Goal: Complete application form

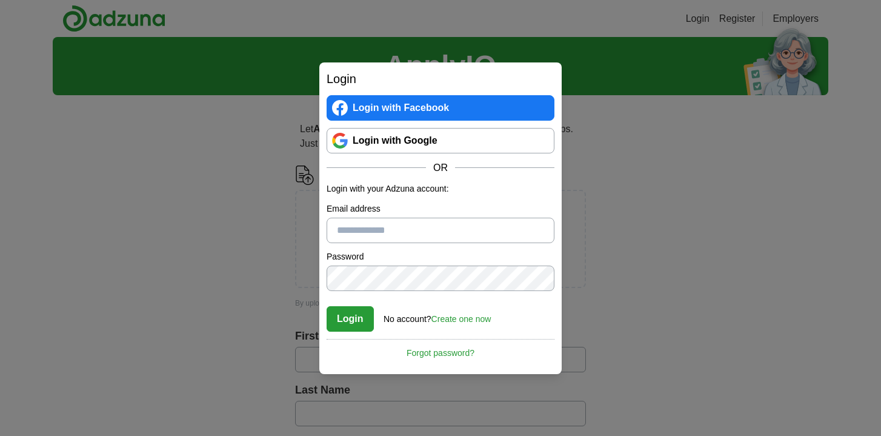
click at [468, 145] on link "Login with Google" at bounding box center [441, 140] width 228 height 25
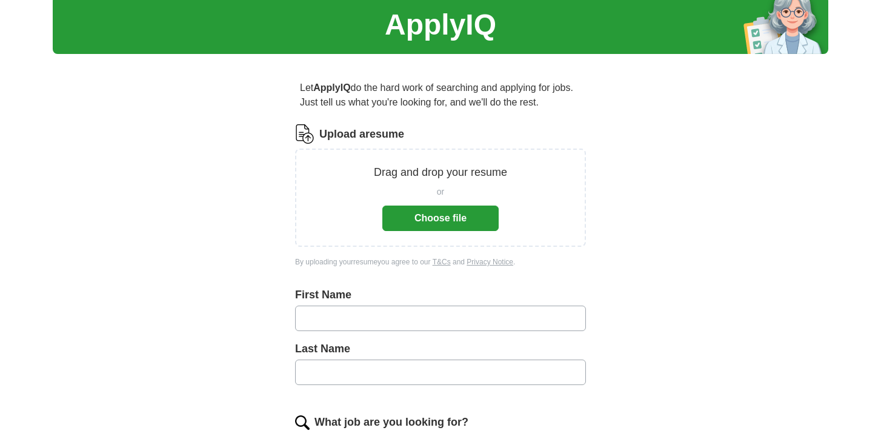
scroll to position [42, 0]
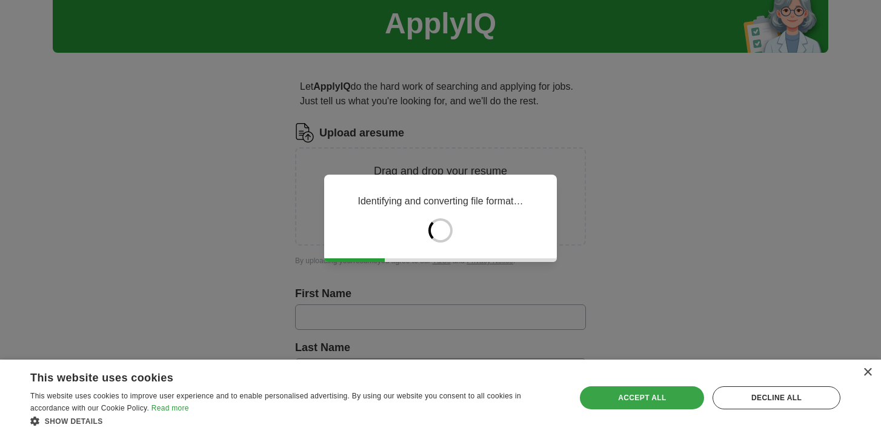
click at [675, 402] on div "Accept all" at bounding box center [642, 397] width 124 height 23
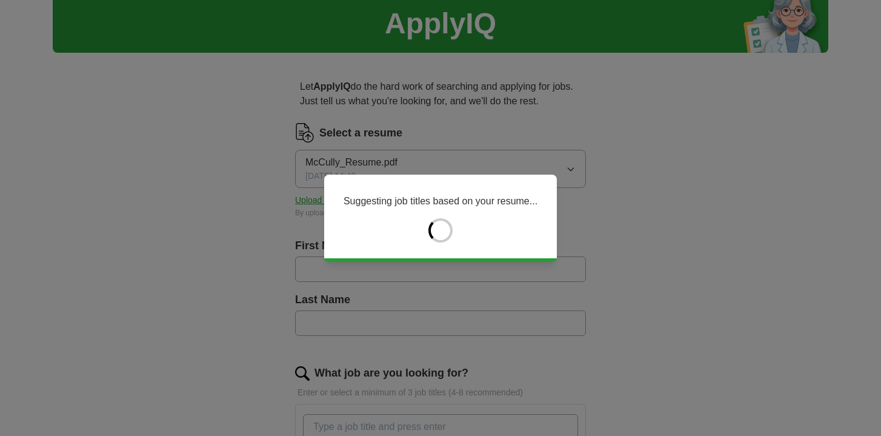
type input "*******"
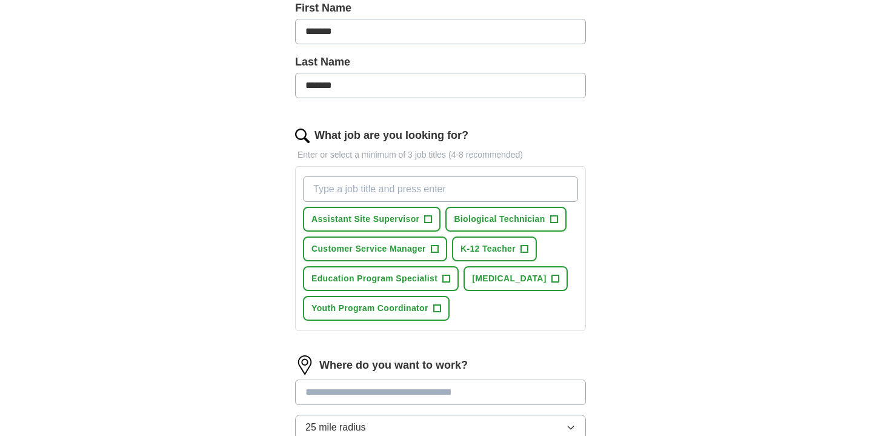
scroll to position [276, 0]
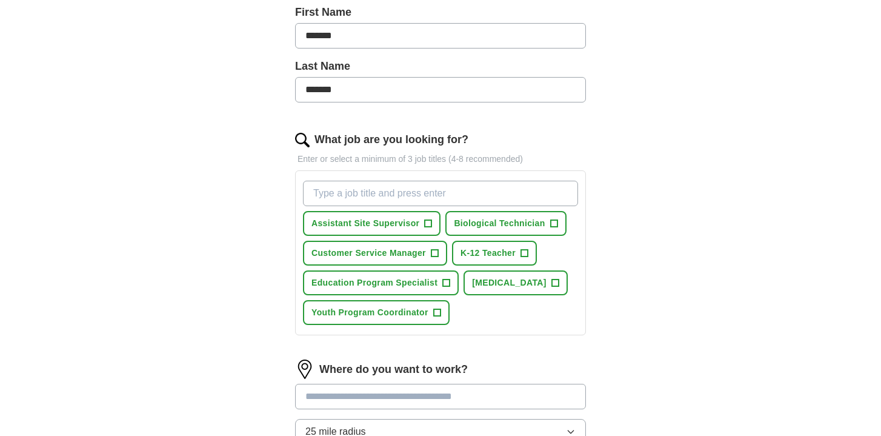
click at [479, 198] on input "What job are you looking for?" at bounding box center [440, 193] width 275 height 25
type input "medical science liason"
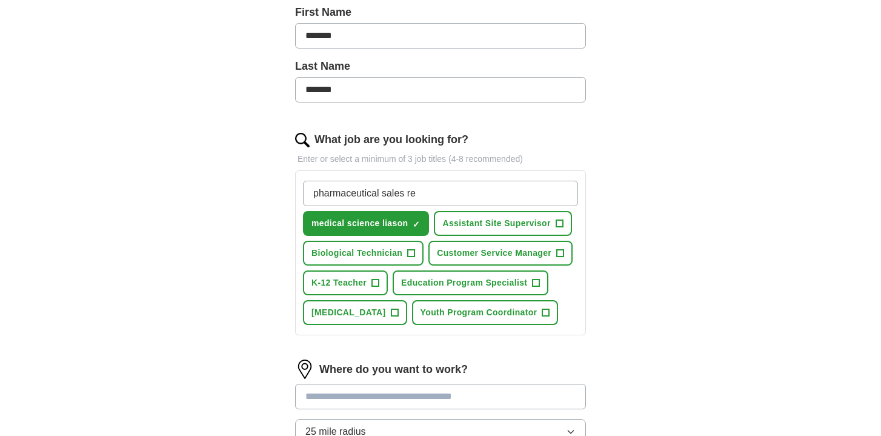
type input "pharmaceutical sales rep"
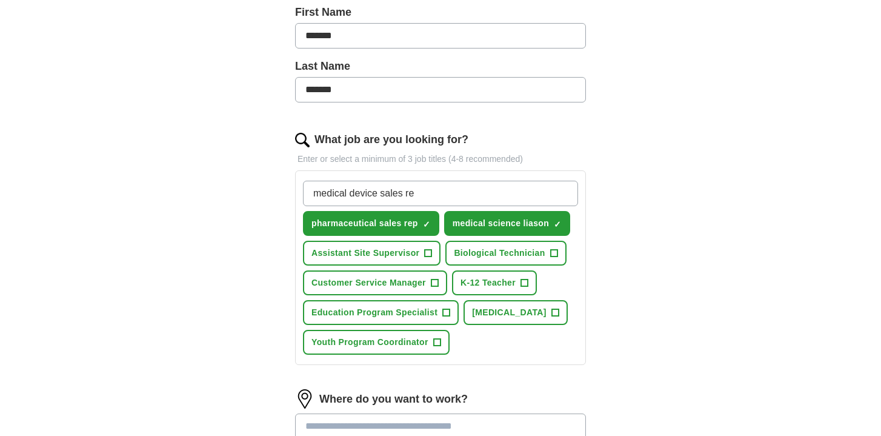
type input "medical device sales rep"
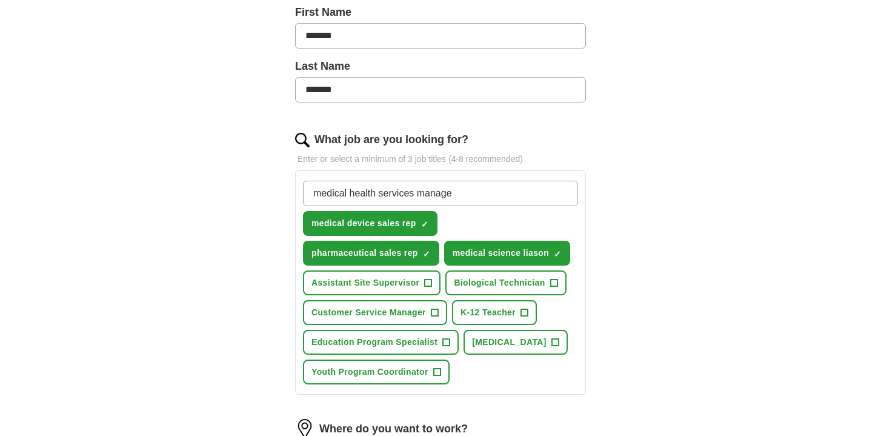
type input "medical health services manager"
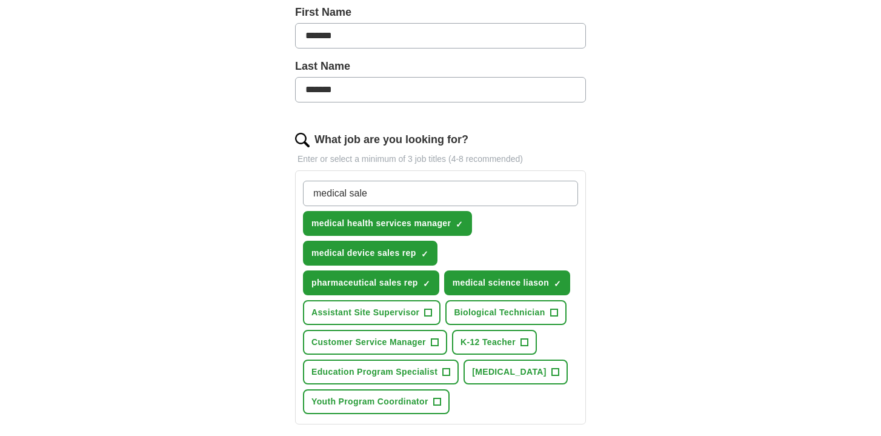
type input "medical sales"
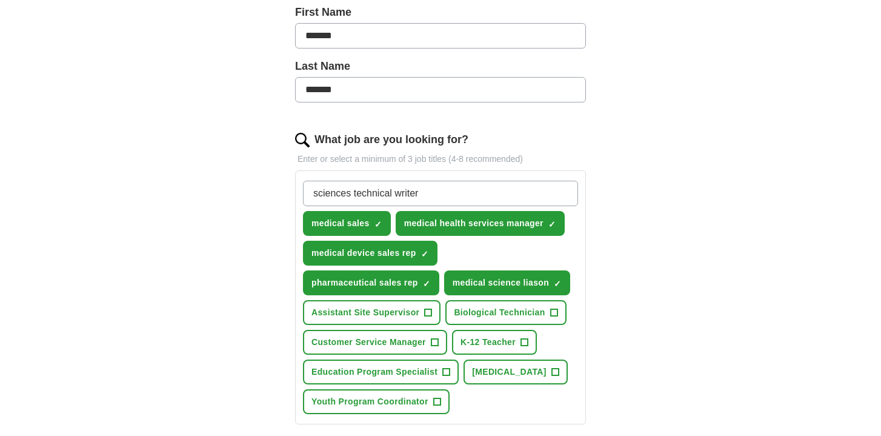
type input "sciences technical writer"
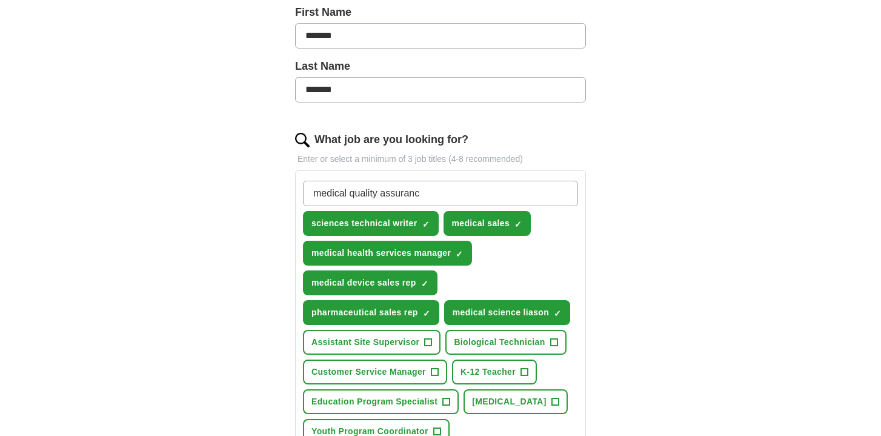
type input "medical quality assurance"
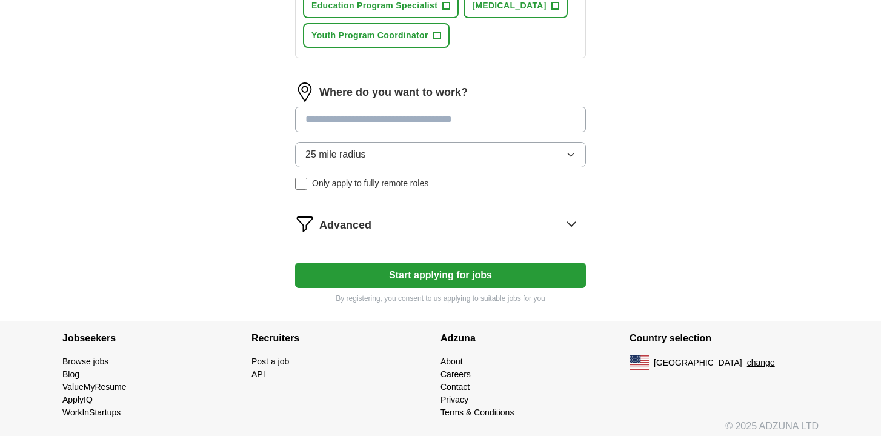
scroll to position [697, 0]
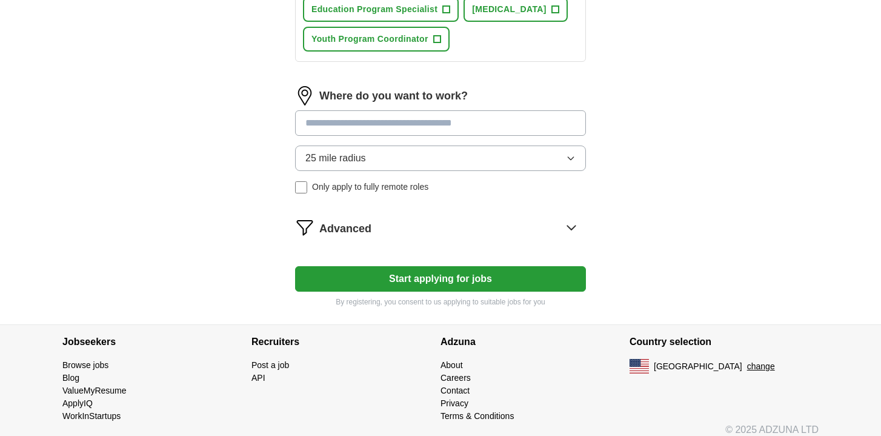
click at [451, 133] on input at bounding box center [440, 122] width 291 height 25
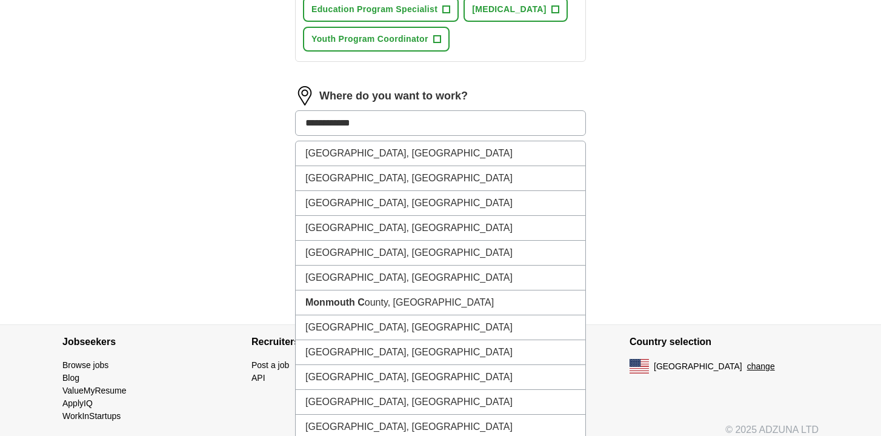
type input "**********"
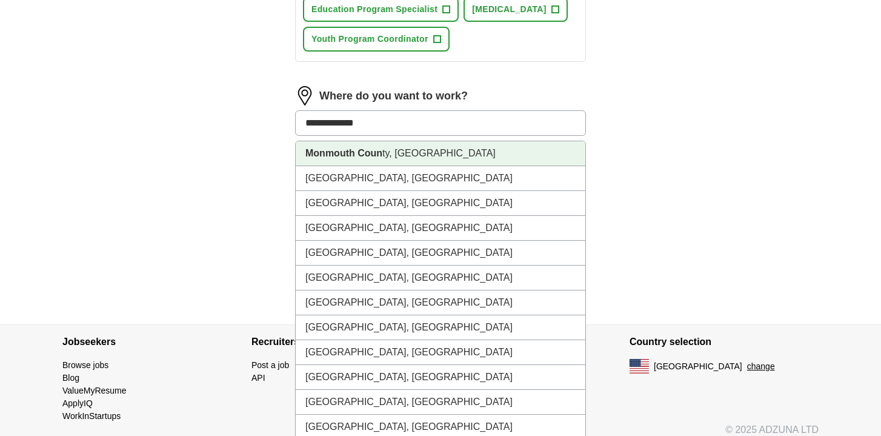
click at [413, 156] on li "Monmouth Coun ty, [GEOGRAPHIC_DATA]" at bounding box center [441, 153] width 290 height 25
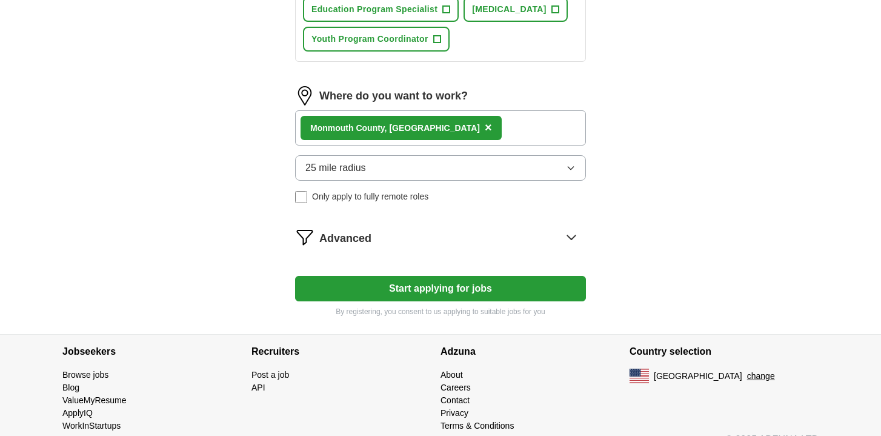
click at [353, 281] on button "Start applying for jobs" at bounding box center [440, 288] width 291 height 25
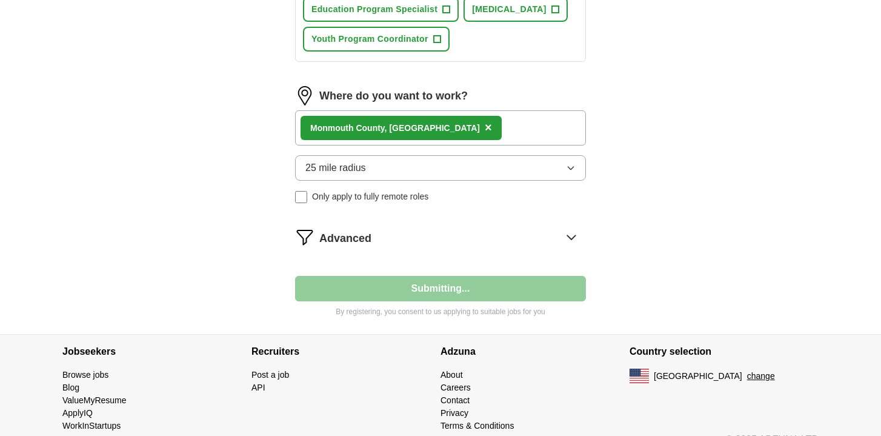
select select "**"
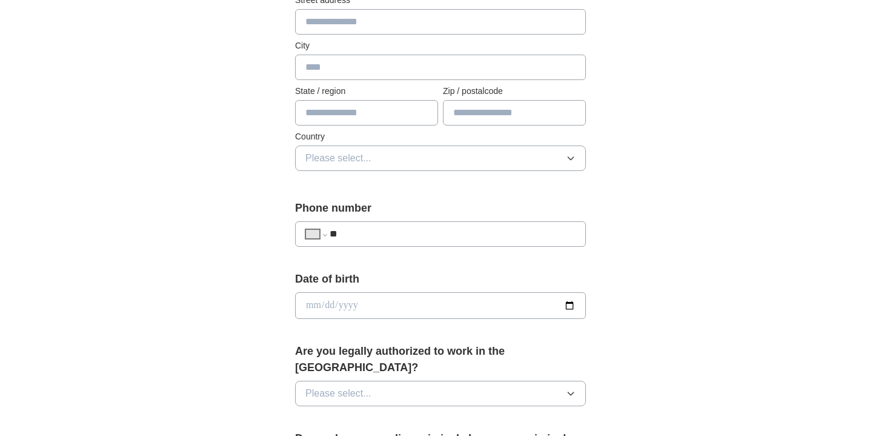
scroll to position [294, 0]
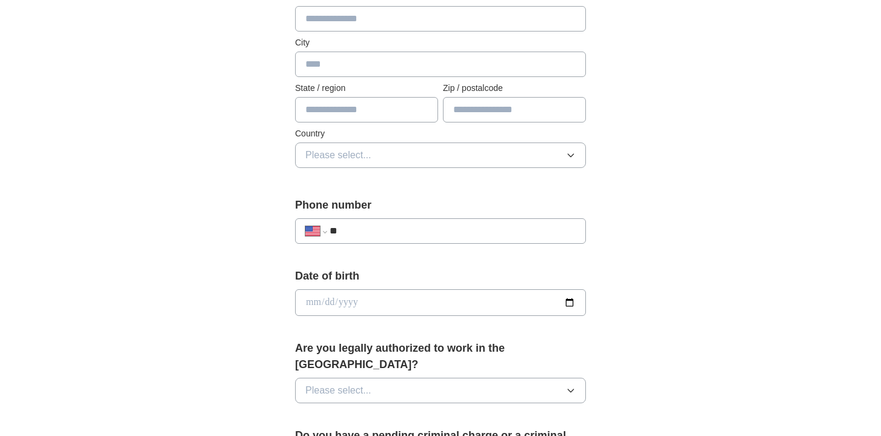
click at [363, 299] on input "date" at bounding box center [440, 302] width 291 height 27
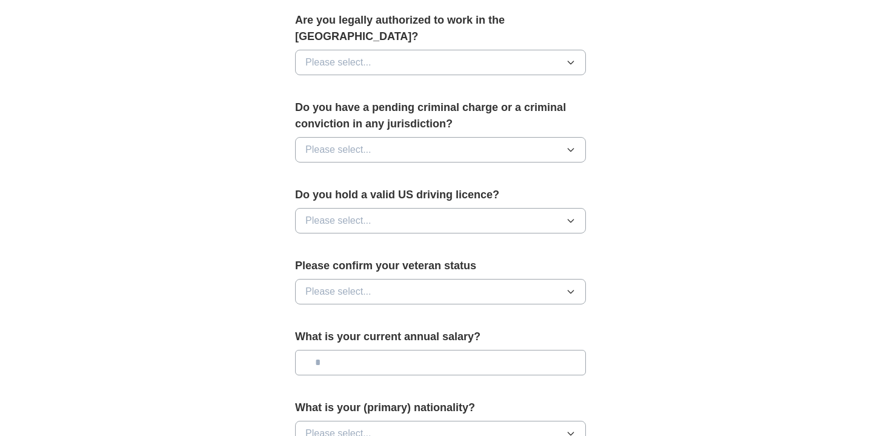
scroll to position [626, 0]
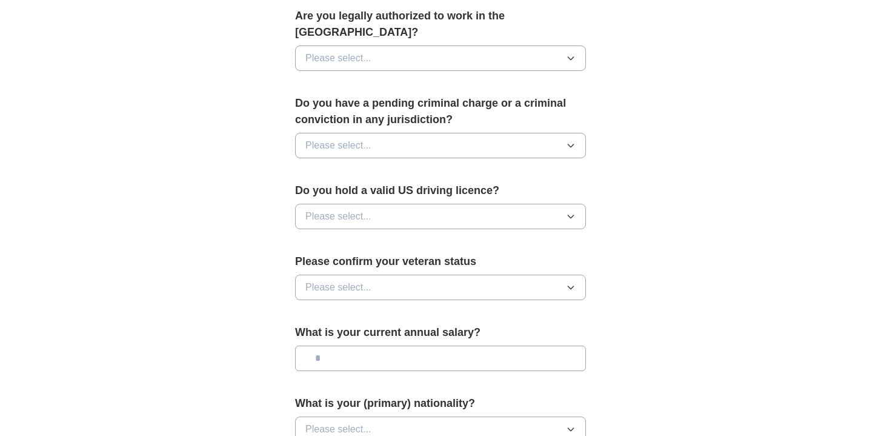
click at [367, 138] on span "Please select..." at bounding box center [338, 145] width 66 height 15
click at [367, 191] on div "No" at bounding box center [440, 198] width 270 height 15
click at [366, 209] on span "Please select..." at bounding box center [338, 216] width 66 height 15
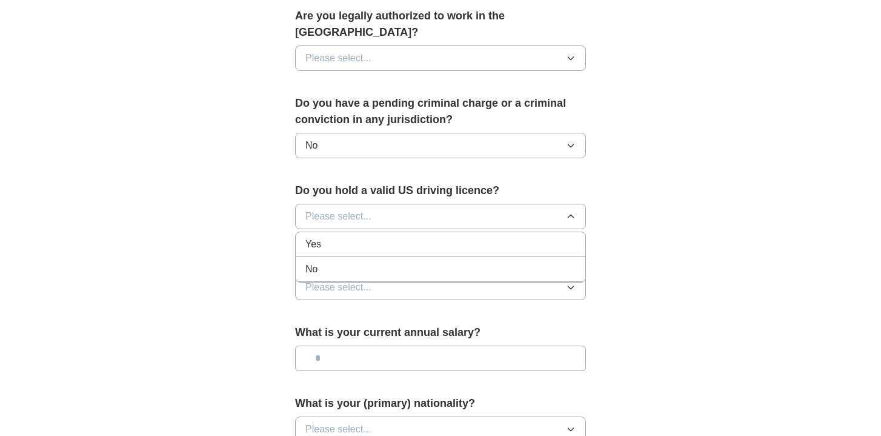
click at [366, 237] on div "Yes" at bounding box center [440, 244] width 270 height 15
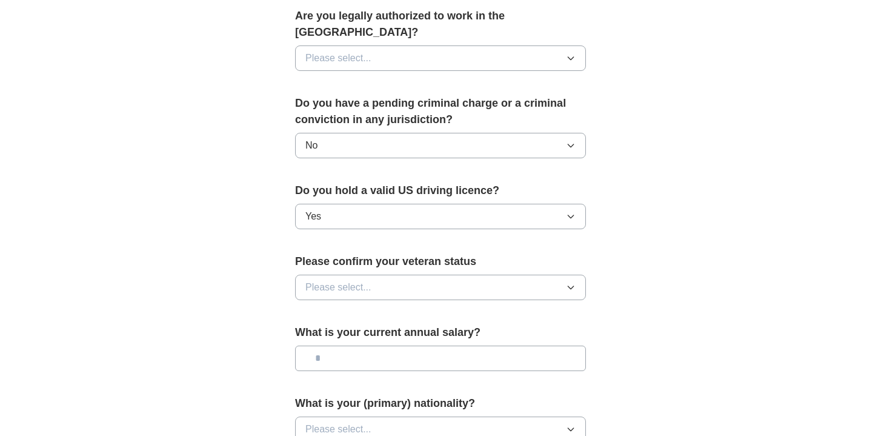
click at [365, 274] on button "Please select..." at bounding box center [440, 286] width 291 height 25
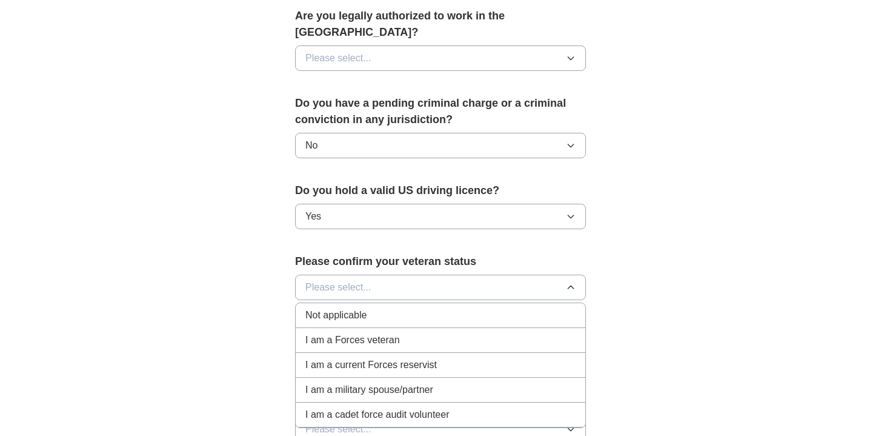
click at [373, 308] on div "Not applicable" at bounding box center [440, 315] width 270 height 15
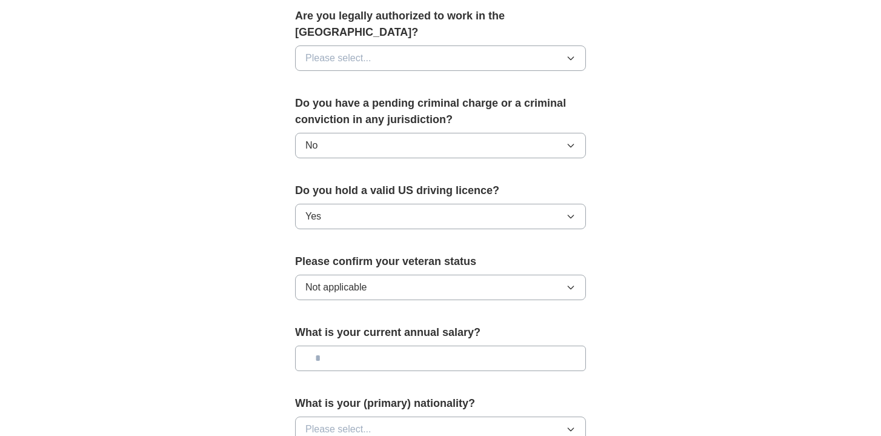
click at [363, 356] on div "What is your current annual salary?" at bounding box center [440, 352] width 291 height 56
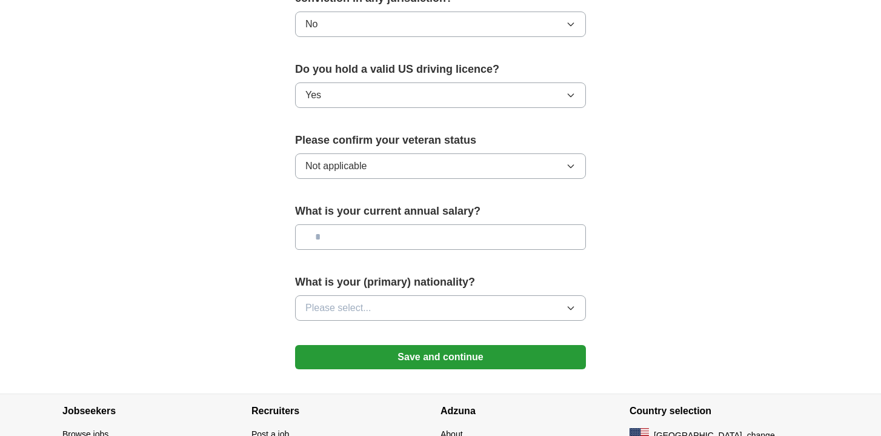
scroll to position [754, 0]
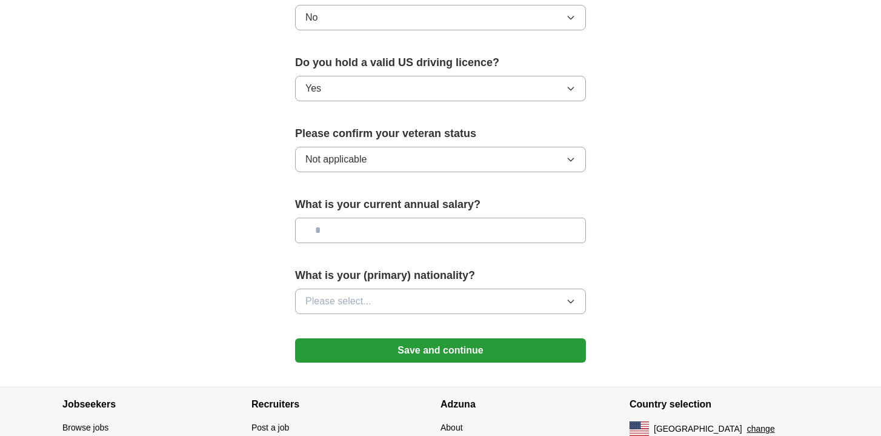
click at [379, 290] on button "Please select..." at bounding box center [440, 300] width 291 height 25
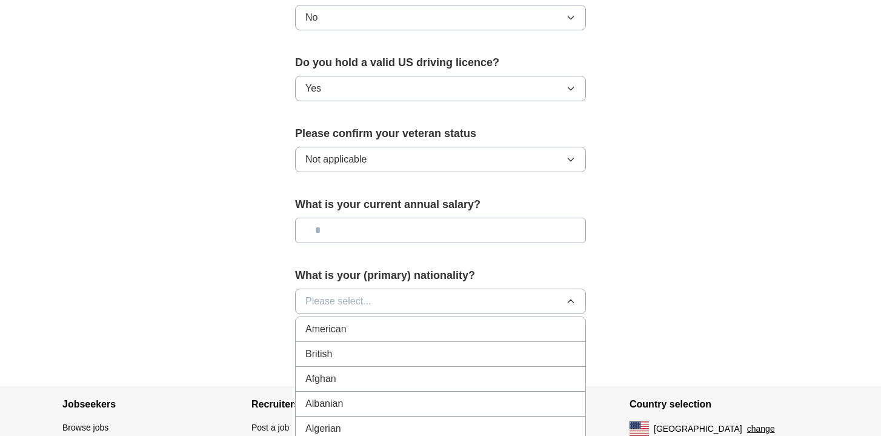
click at [371, 322] on div "American" at bounding box center [440, 329] width 270 height 15
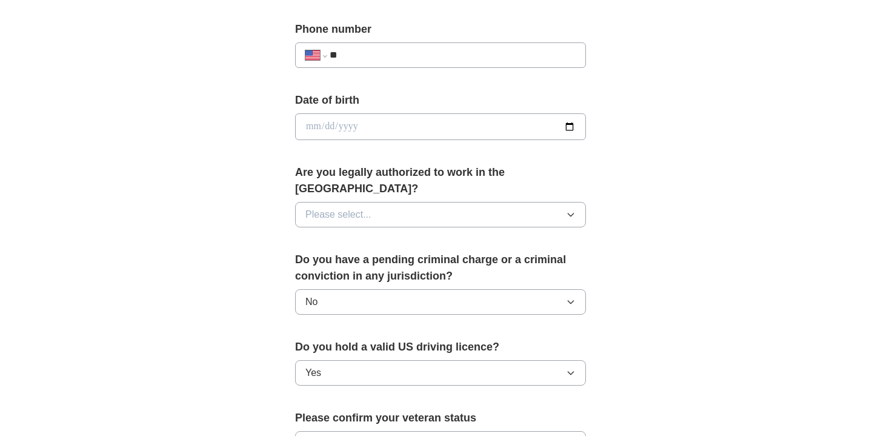
scroll to position [417, 0]
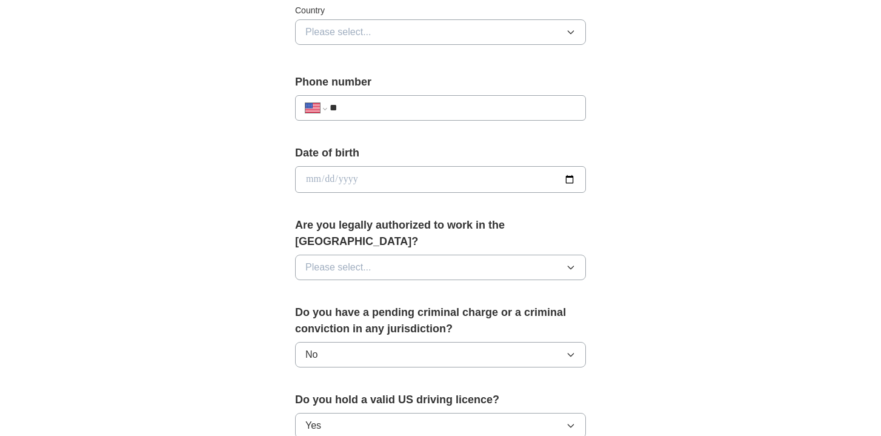
click at [364, 260] on span "Please select..." at bounding box center [338, 267] width 66 height 15
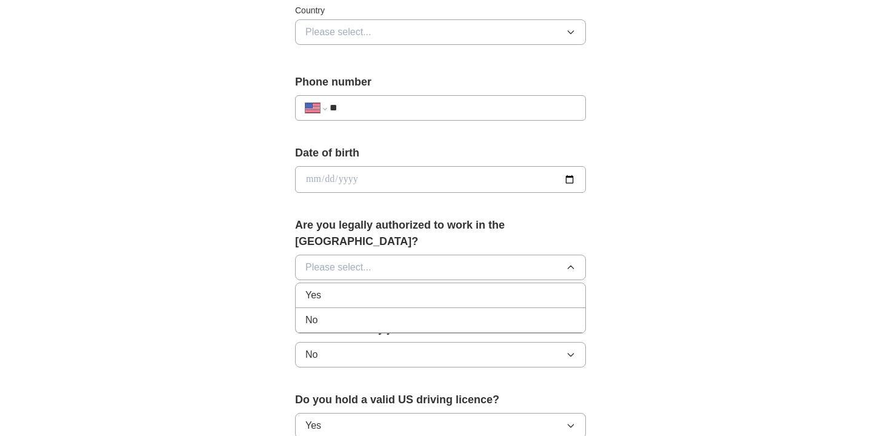
click at [364, 288] on div "Yes" at bounding box center [440, 295] width 270 height 15
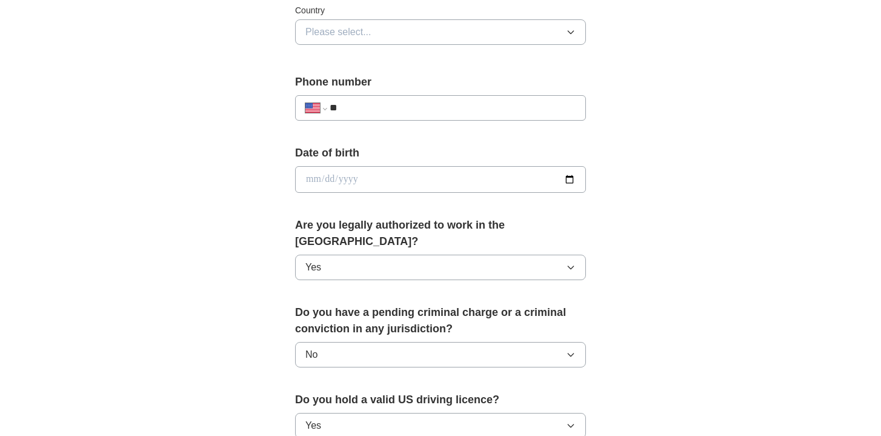
click at [368, 173] on input "date" at bounding box center [440, 179] width 291 height 27
click at [576, 182] on input "date" at bounding box center [440, 179] width 291 height 27
click at [573, 180] on input "date" at bounding box center [440, 179] width 291 height 27
click at [394, 110] on input "**" at bounding box center [453, 108] width 246 height 15
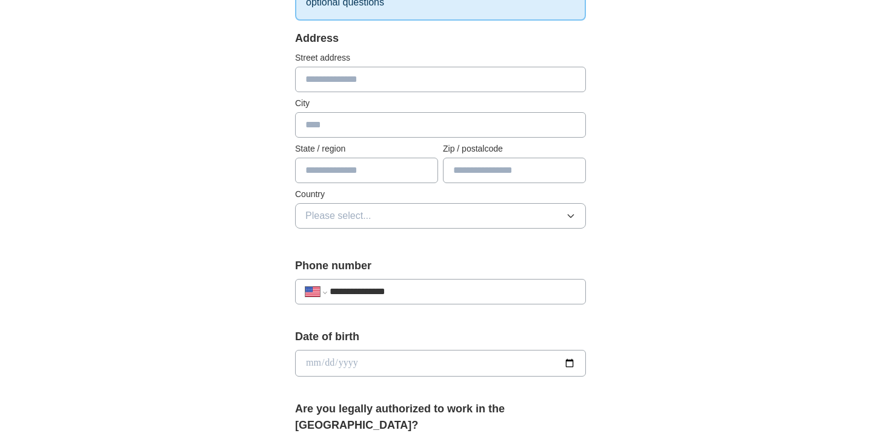
scroll to position [161, 0]
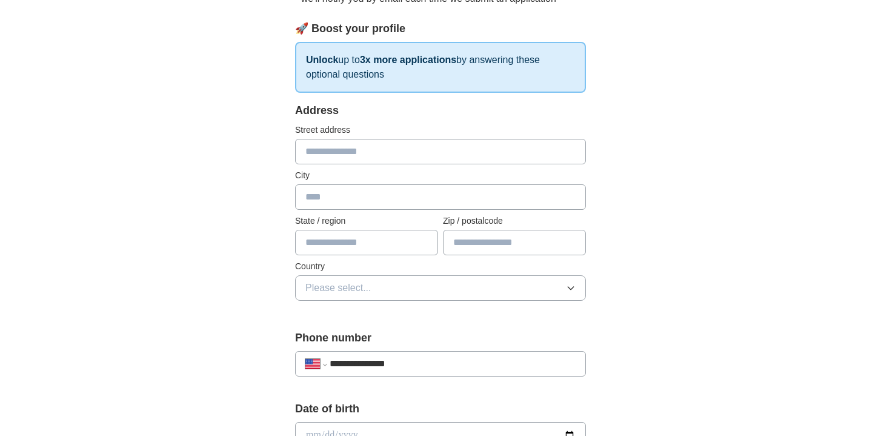
type input "**********"
click at [354, 165] on div "Address Street address City State / region Zip / postalcode Country Please sele…" at bounding box center [440, 208] width 291 height 213
click at [354, 150] on input "text" at bounding box center [440, 151] width 291 height 25
type input "**********"
type input "*******"
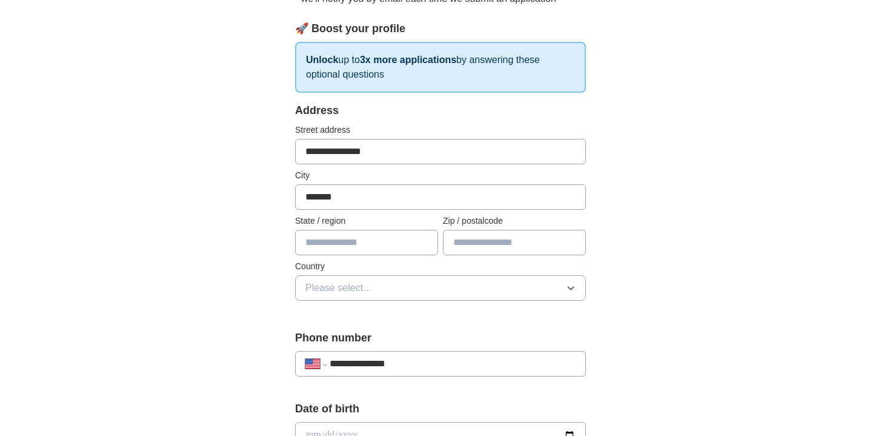
type input "**"
type input "*****"
click at [359, 288] on span "Please select..." at bounding box center [338, 288] width 66 height 15
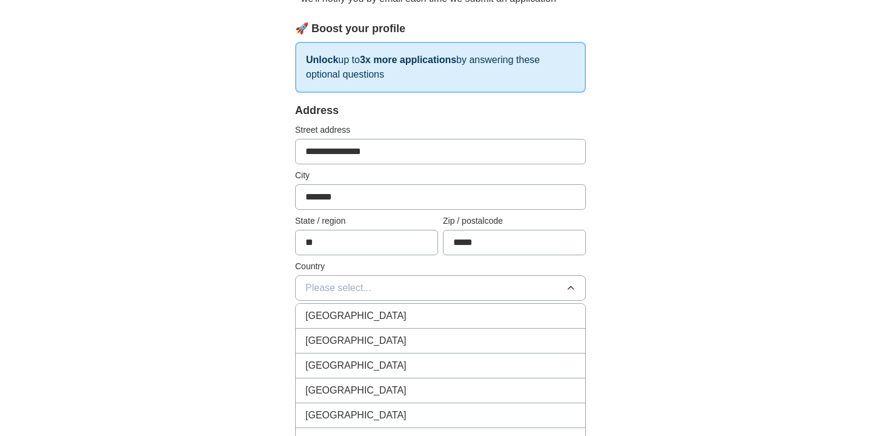
click at [356, 337] on span "[GEOGRAPHIC_DATA]" at bounding box center [355, 340] width 101 height 15
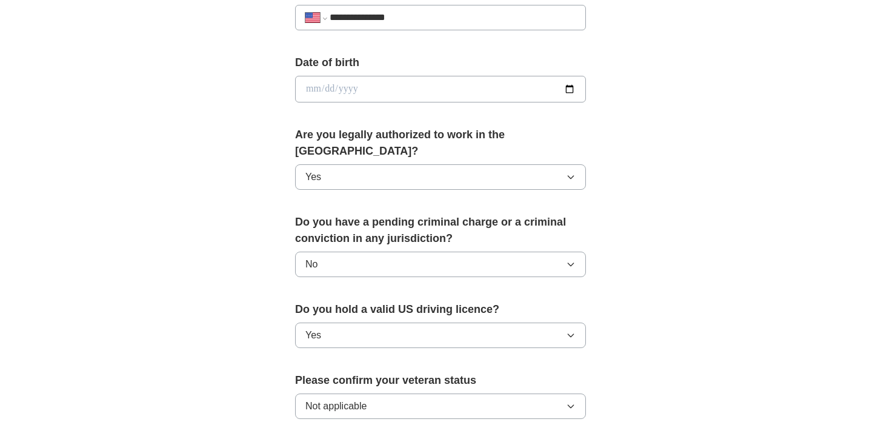
scroll to position [811, 0]
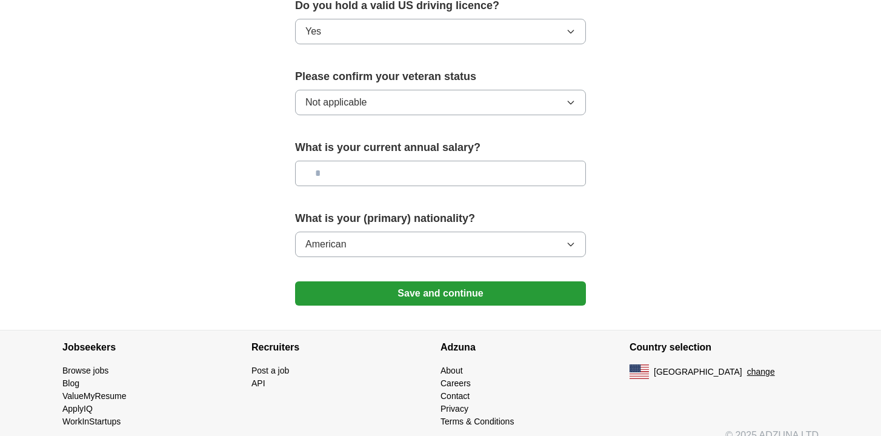
click at [502, 281] on button "Save and continue" at bounding box center [440, 293] width 291 height 24
